Goal: Information Seeking & Learning: Learn about a topic

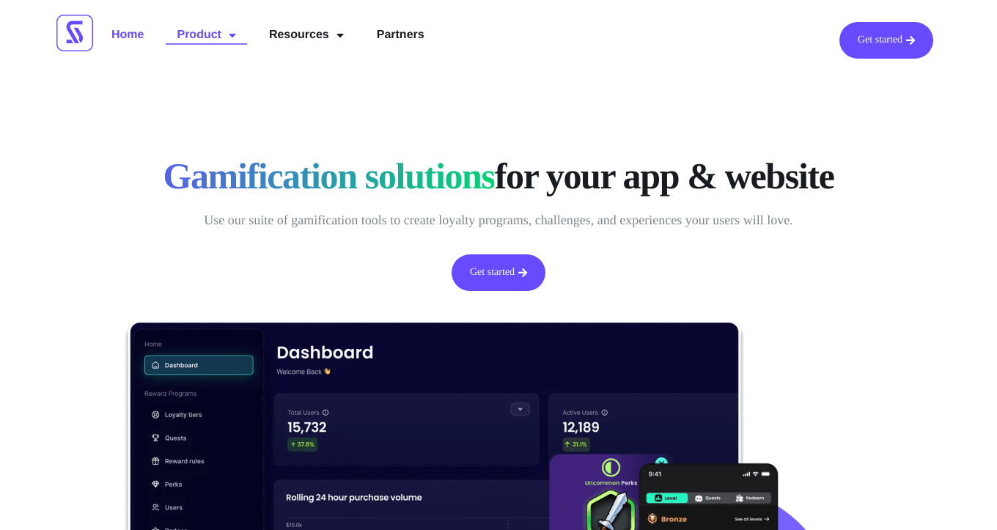
click at [197, 32] on link "Product" at bounding box center [206, 35] width 81 height 26
click at [207, 35] on link "Product" at bounding box center [206, 35] width 81 height 26
click at [207, 78] on div "Get started Home Product Loyalty Elements Widgets Control Dashboard API Solutio…" at bounding box center [498, 40] width 997 height 81
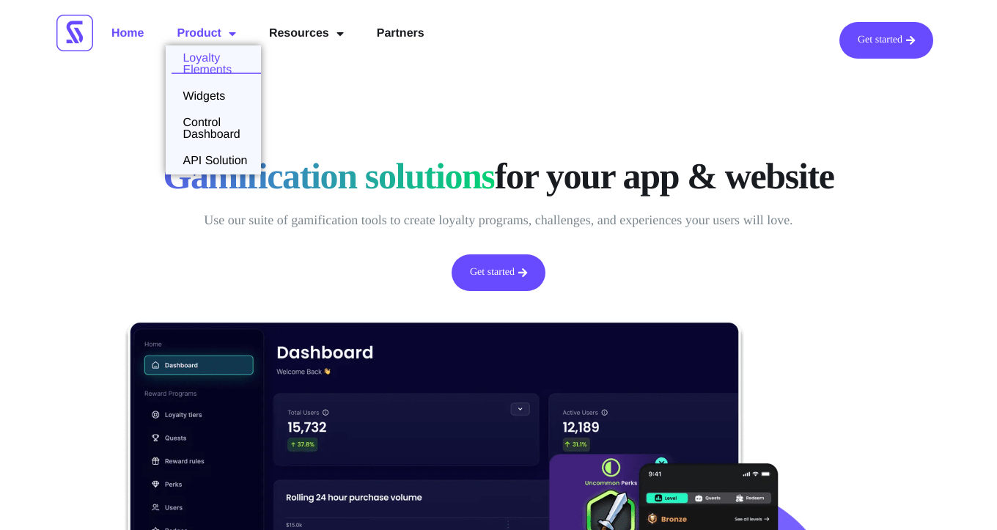
click at [205, 70] on link "Loyalty Elements" at bounding box center [213, 64] width 95 height 23
